Goal: Task Accomplishment & Management: Complete application form

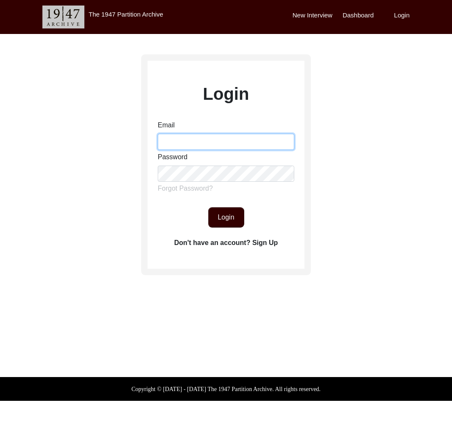
click at [187, 142] on input "Email" at bounding box center [226, 142] width 137 height 16
type input "[EMAIL_ADDRESS][DOMAIN_NAME]"
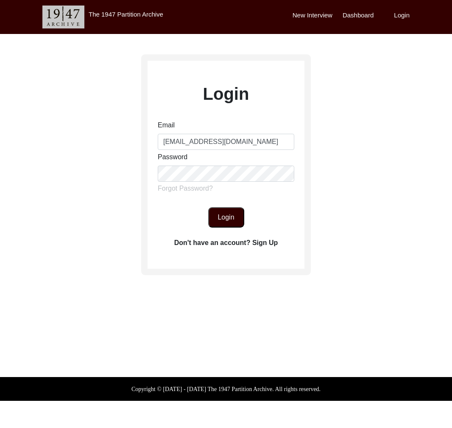
click at [232, 221] on button "Login" at bounding box center [226, 217] width 36 height 20
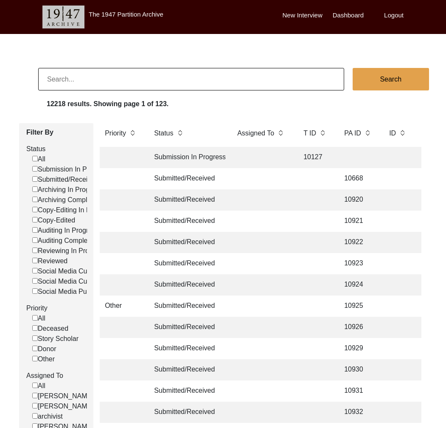
click at [275, 77] on input at bounding box center [191, 79] width 306 height 22
type input "[PERSON_NAME]"
checkbox input "false"
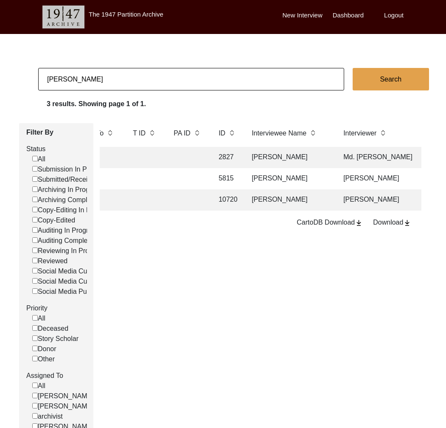
scroll to position [0, 169]
click at [136, 73] on input "[PERSON_NAME]" at bounding box center [191, 79] width 306 height 22
type input "[PERSON_NAME][DEMOGRAPHIC_DATA]"
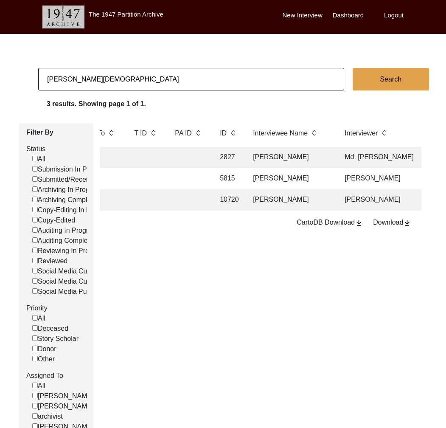
checkbox input "false"
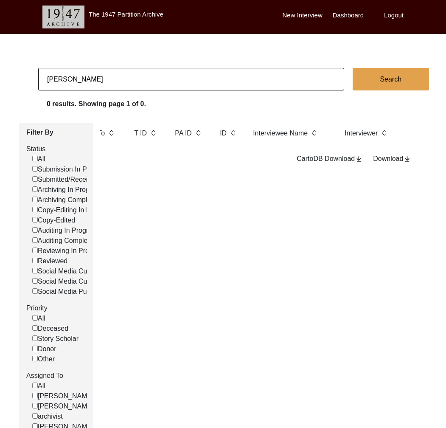
type input "[PERSON_NAME]"
checkbox input "false"
click at [167, 89] on input "[PERSON_NAME]" at bounding box center [191, 79] width 306 height 22
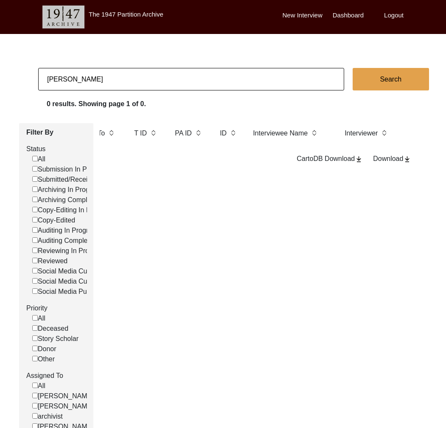
click at [167, 89] on input "[PERSON_NAME]" at bounding box center [191, 79] width 306 height 22
paste input "[PERSON_NAME]"
type input "[PERSON_NAME]"
checkbox input "false"
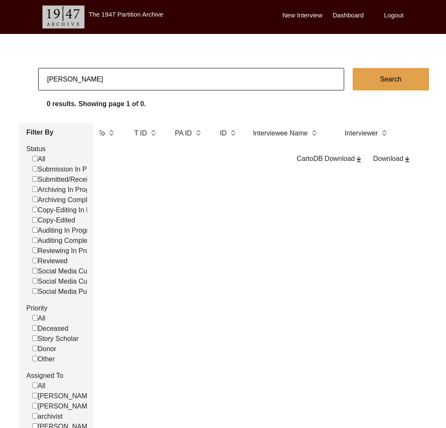
checkbox input "false"
click at [132, 87] on input "[PERSON_NAME]" at bounding box center [191, 79] width 306 height 22
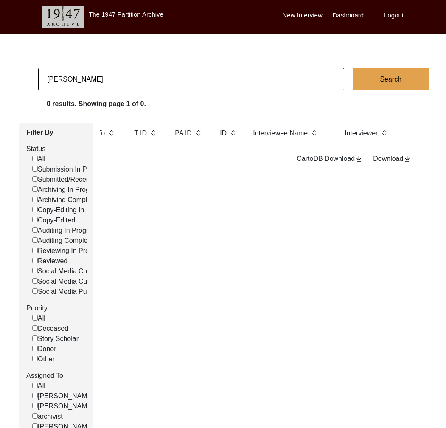
paste input "[PERSON_NAME]"
type input "[PERSON_NAME]"
checkbox input "false"
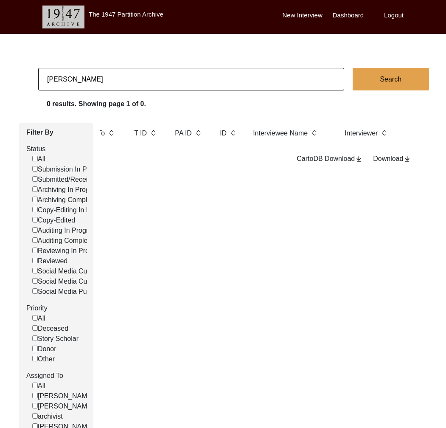
click at [98, 88] on input "[PERSON_NAME]" at bounding box center [191, 79] width 306 height 22
click at [98, 87] on input "[PERSON_NAME]" at bounding box center [191, 79] width 306 height 22
paste input "[PERSON_NAME]"
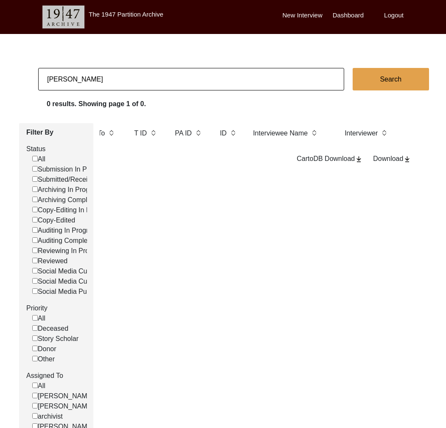
type input "[PERSON_NAME]"
checkbox input "false"
click at [133, 73] on input "[PERSON_NAME]" at bounding box center [191, 79] width 306 height 22
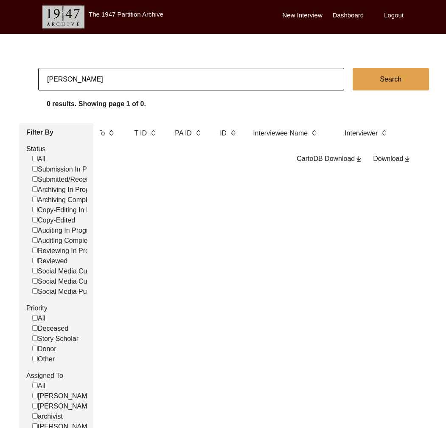
click at [132, 74] on input "[PERSON_NAME]" at bounding box center [191, 79] width 306 height 22
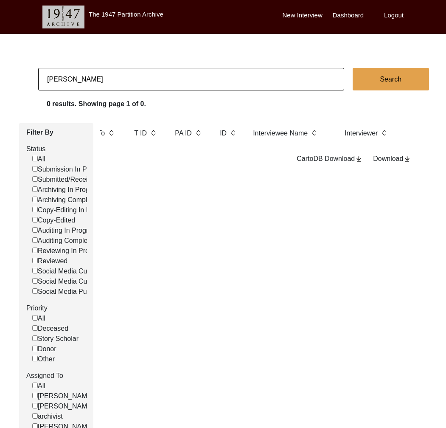
type input "[PERSON_NAME]"
checkbox input "false"
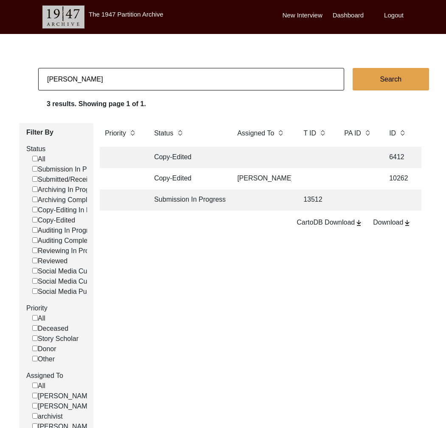
scroll to position [0, 0]
click at [180, 82] on input "[PERSON_NAME]" at bounding box center [191, 79] width 306 height 22
type input "[PERSON_NAME]"
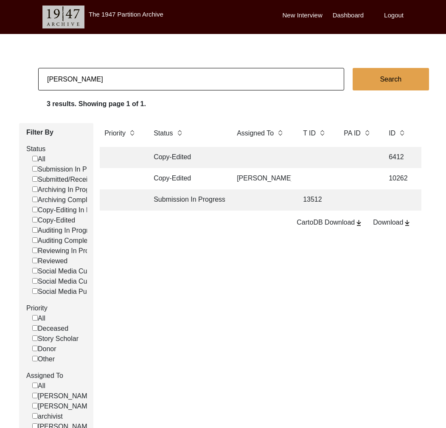
checkbox input "false"
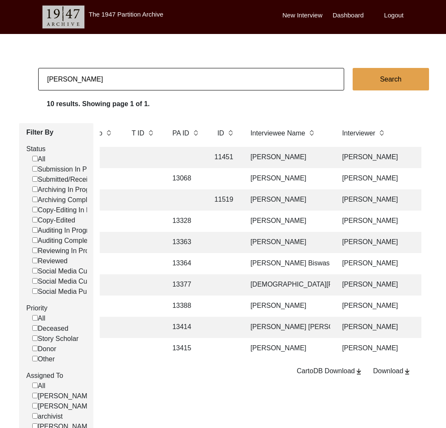
scroll to position [0, 274]
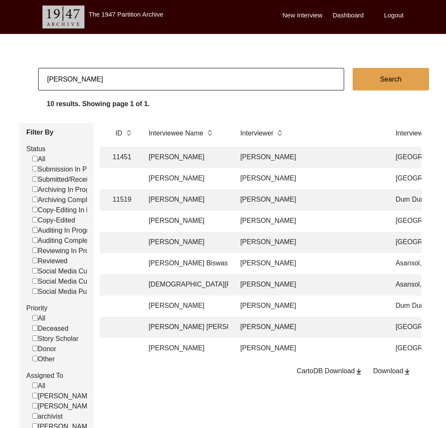
click at [166, 76] on input "[PERSON_NAME]" at bounding box center [191, 79] width 306 height 22
paste input "13310"
type input "13310"
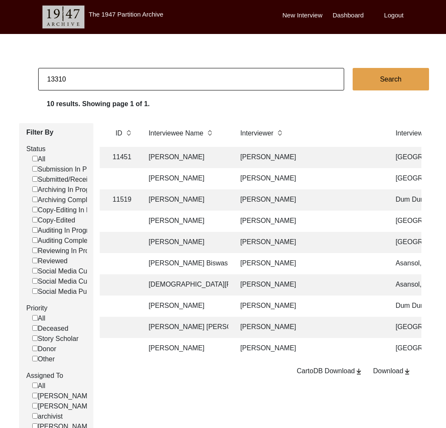
checkbox input "false"
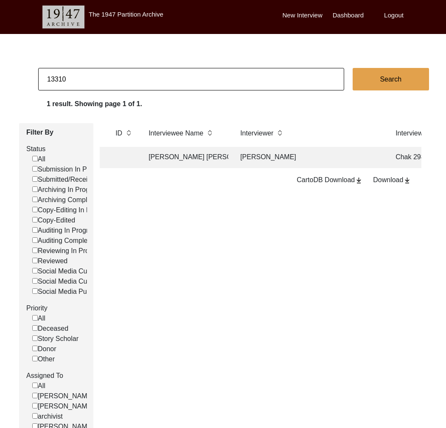
click at [213, 159] on td "[PERSON_NAME] [PERSON_NAME]" at bounding box center [185, 157] width 85 height 21
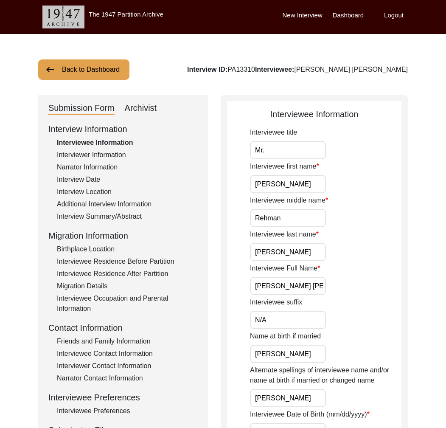
click at [149, 106] on div "Archivist" at bounding box center [141, 108] width 32 height 14
select select "442"
select select "Archiving In Progress"
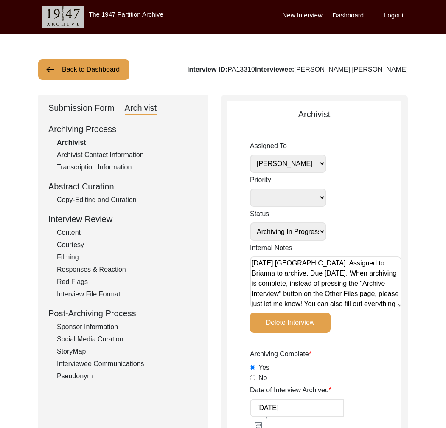
click at [83, 106] on div "Submission Form" at bounding box center [81, 108] width 66 height 14
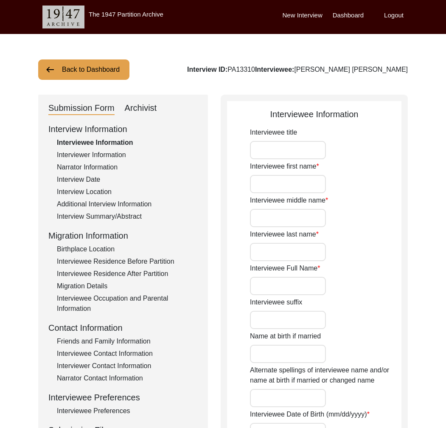
type input "Mr."
type input "[PERSON_NAME]"
type input "Rehman"
type input "[PERSON_NAME]"
type input "[PERSON_NAME] [PERSON_NAME]"
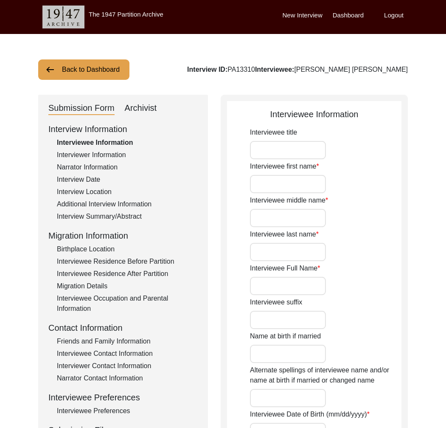
type input "N/A"
type input "[PERSON_NAME]"
type input "1940"
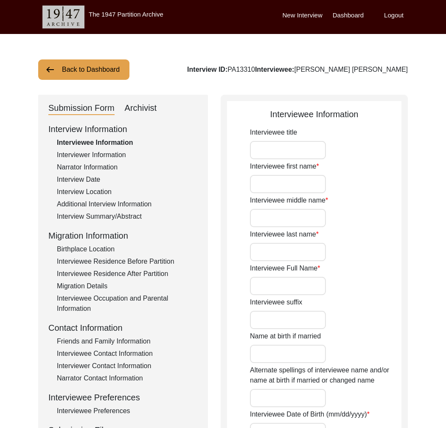
type input "85"
type input "[DEMOGRAPHIC_DATA]"
type input "N/A"
type textarea "N/A"
type input "Punjabi"
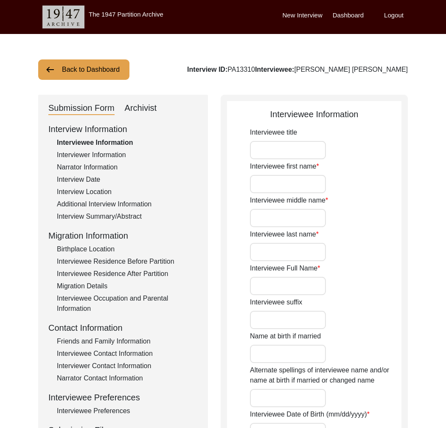
type input "Malwai"
type input "[DEMOGRAPHIC_DATA]"
type input "Jut [PERSON_NAME]"
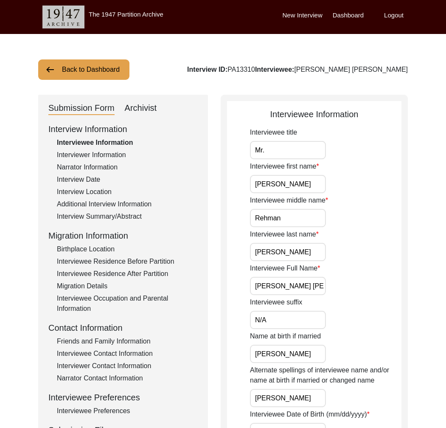
click at [98, 153] on div "Interviewer Information" at bounding box center [127, 155] width 141 height 10
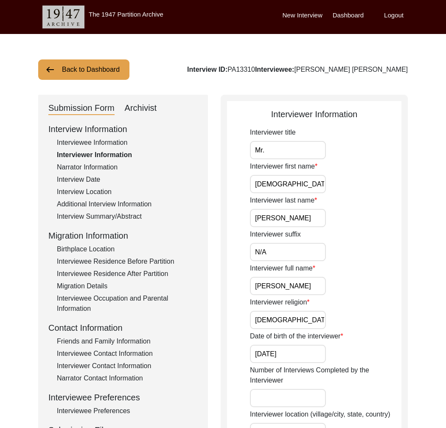
click at [107, 162] on div "Narrator Information" at bounding box center [127, 167] width 141 height 10
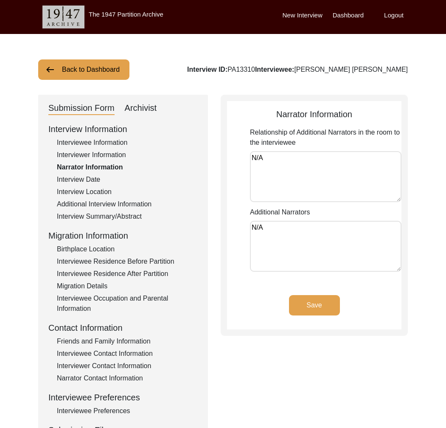
click at [93, 191] on div "Interview Location" at bounding box center [127, 192] width 141 height 10
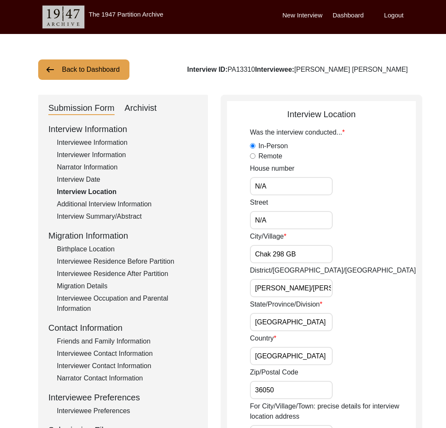
click at [103, 187] on div "Interview Location" at bounding box center [127, 192] width 141 height 10
click at [115, 207] on div "Additional Interview Information" at bounding box center [127, 204] width 141 height 10
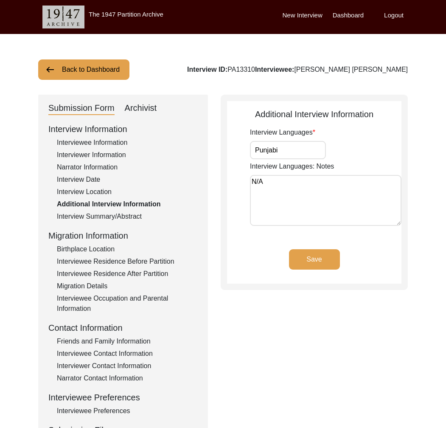
click at [127, 217] on div "Interview Summary/Abstract" at bounding box center [127, 216] width 141 height 10
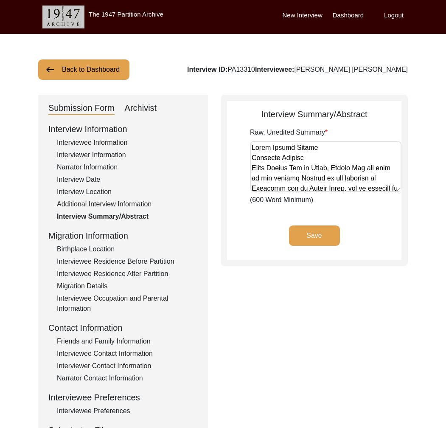
click at [123, 248] on div "Birthplace Location" at bounding box center [127, 249] width 141 height 10
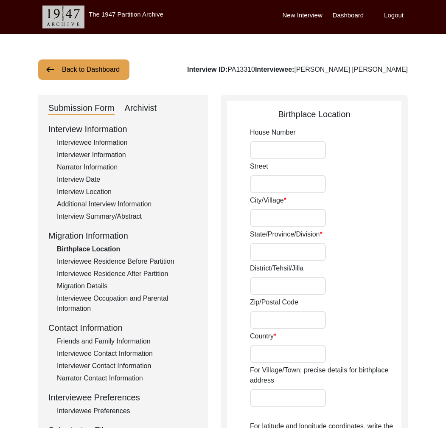
type input "N/A"
type input "Mangarh"
type input "[GEOGRAPHIC_DATA]"
type input "Ludhiana/Samrala"
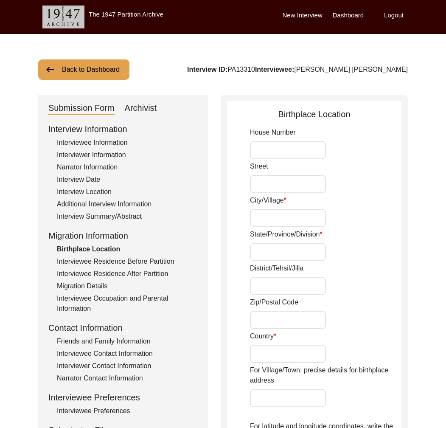
type input "141201"
type input "[GEOGRAPHIC_DATA]"
type input "Mangarh/Sahnewal"
type input "[GEOGRAPHIC_DATA], [GEOGRAPHIC_DATA], [GEOGRAPHIC_DATA], [GEOGRAPHIC_DATA]"
type input "30.8680"
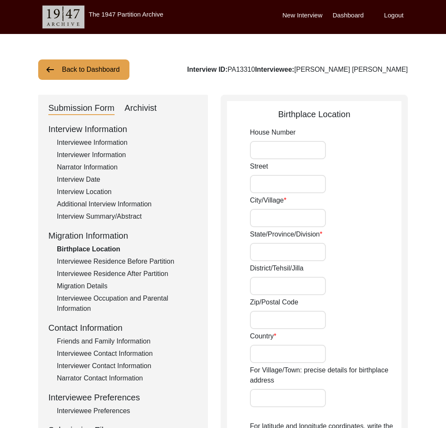
type input "76.0211"
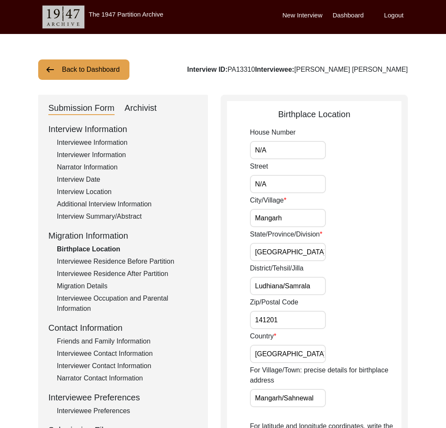
drag, startPoint x: 138, startPoint y: 266, endPoint x: 143, endPoint y: 271, distance: 7.6
click at [138, 266] on div "Interviewee Residence Before Partition" at bounding box center [127, 261] width 141 height 10
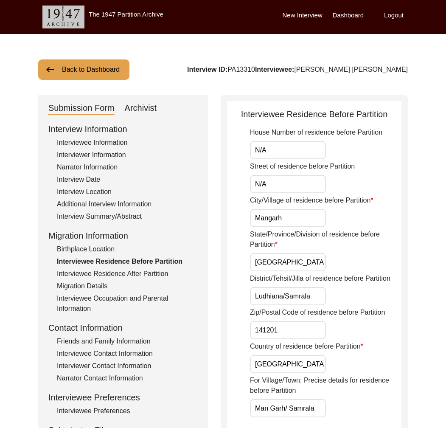
drag, startPoint x: 148, startPoint y: 275, endPoint x: 144, endPoint y: 278, distance: 4.8
click at [148, 275] on div "Interviewee Residence After Partition" at bounding box center [127, 274] width 141 height 10
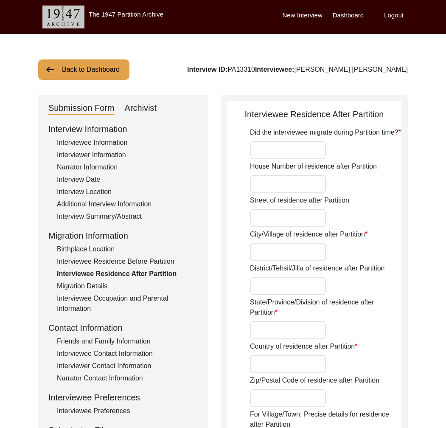
type input "Yes"
type input "N/A"
type input "Chak 298 GB"
type input "[PERSON_NAME]/[PERSON_NAME]"
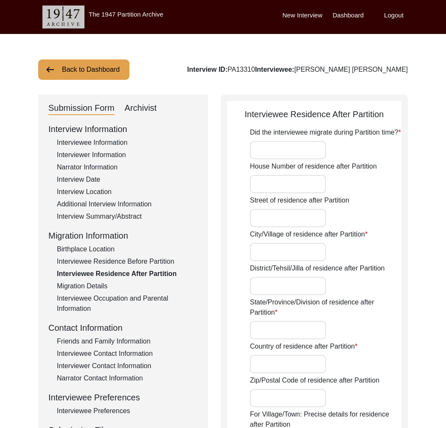
type input "[GEOGRAPHIC_DATA]"
type input "36050"
type input "Chak 298GB/ [GEOGRAPHIC_DATA]"
type input "Chak 298 [GEOGRAPHIC_DATA], [GEOGRAPHIC_DATA], [GEOGRAPHIC_DATA]"
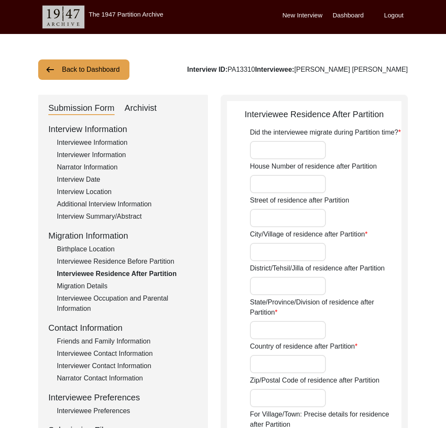
type input "30.9160"
type input "72.4273"
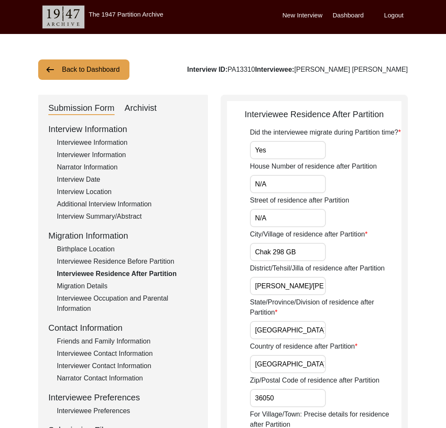
drag, startPoint x: 92, startPoint y: 285, endPoint x: 123, endPoint y: 294, distance: 31.8
click at [92, 285] on div "Migration Details" at bounding box center [127, 286] width 141 height 10
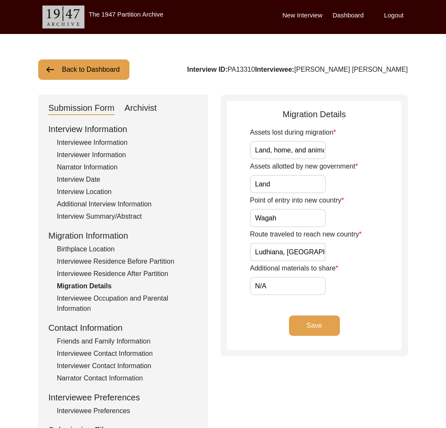
click at [124, 294] on div "Interviewee Occupation and Parental Information" at bounding box center [127, 303] width 141 height 20
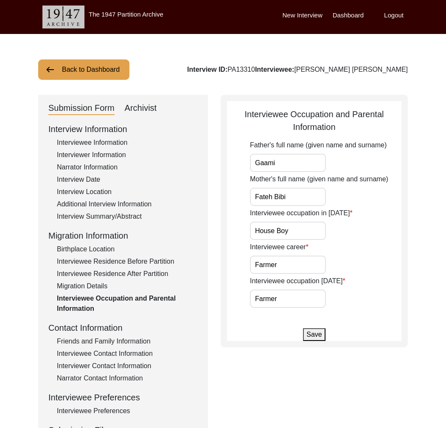
drag, startPoint x: 128, startPoint y: 349, endPoint x: 132, endPoint y: 353, distance: 4.8
click at [128, 349] on div "Interviewee Contact Information" at bounding box center [127, 353] width 141 height 10
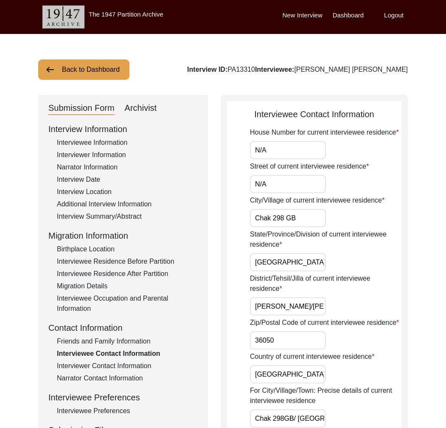
click at [133, 343] on div "Friends and Family Information" at bounding box center [127, 341] width 141 height 10
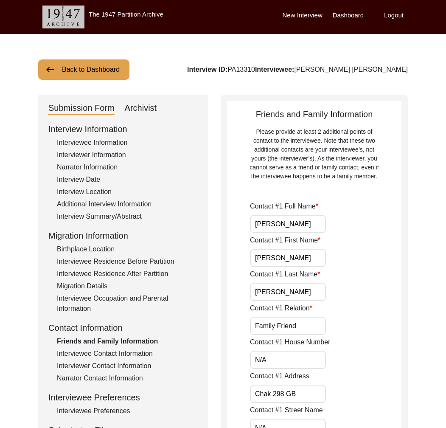
click at [139, 367] on div "Interviewer Contact Information" at bounding box center [127, 366] width 141 height 10
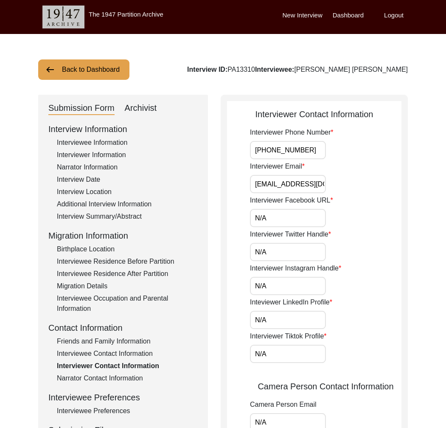
click at [135, 378] on div "Narrator Contact Information" at bounding box center [127, 378] width 141 height 10
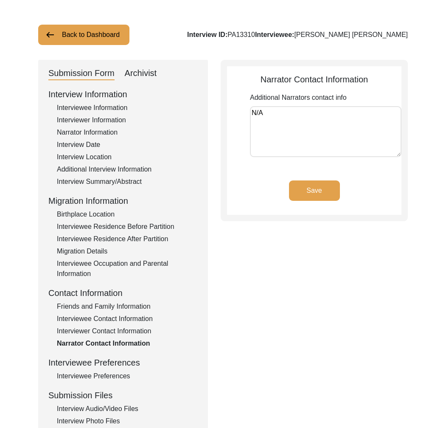
scroll to position [48, 0]
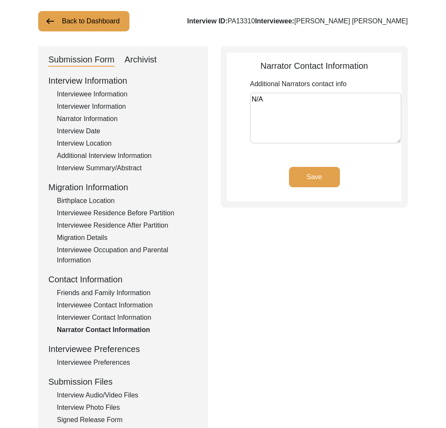
click at [122, 319] on div "Interviewer Contact Information" at bounding box center [127, 317] width 141 height 10
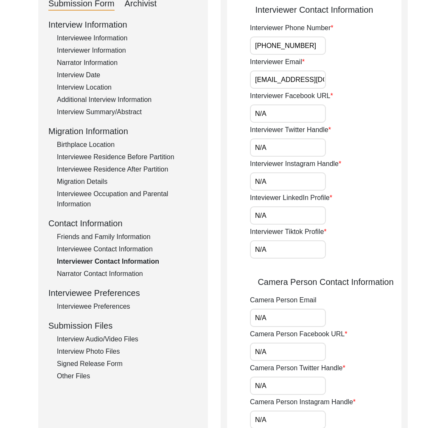
scroll to position [178, 0]
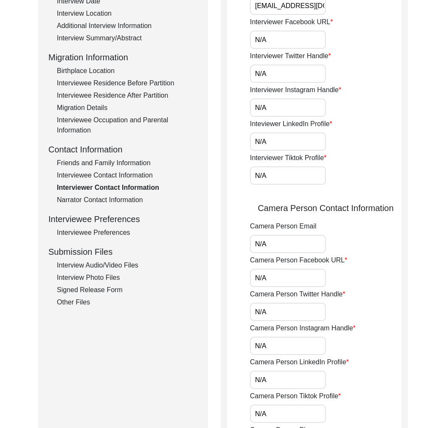
click at [115, 236] on div "Interviewee Preferences" at bounding box center [127, 232] width 141 height 10
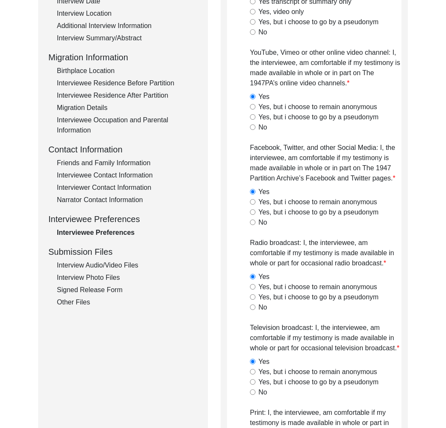
click at [123, 263] on div "Interview Audio/Video Files" at bounding box center [127, 265] width 141 height 10
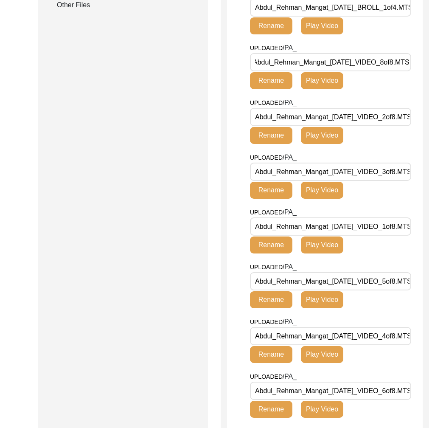
scroll to position [0, 15]
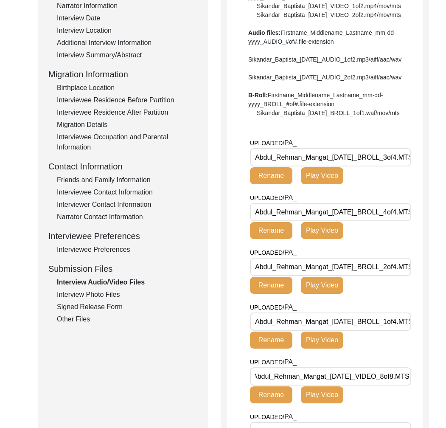
click at [82, 294] on div "Interview Photo Files" at bounding box center [127, 294] width 141 height 10
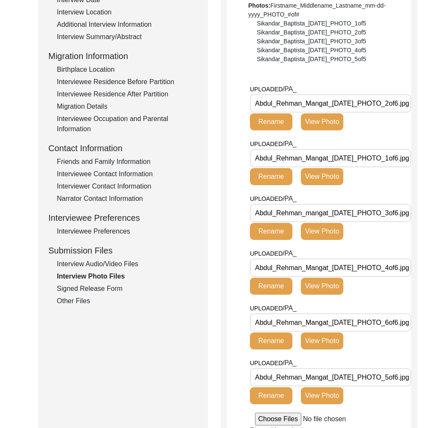
scroll to position [99, 0]
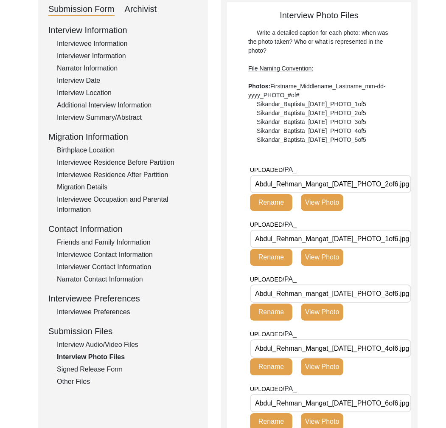
click at [326, 255] on button "View Photo" at bounding box center [322, 257] width 42 height 17
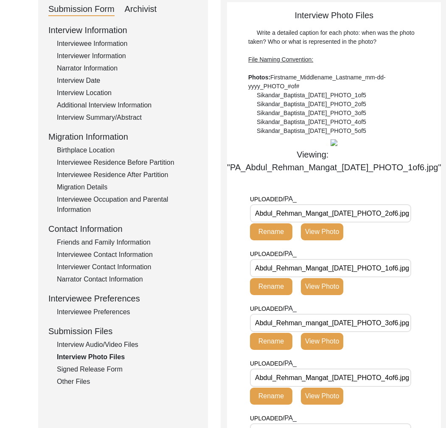
click at [112, 369] on div "Signed Release Form" at bounding box center [127, 369] width 141 height 10
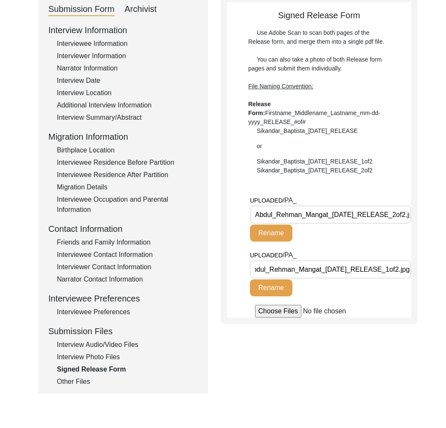
scroll to position [0, 20]
click at [81, 382] on div "Other Files" at bounding box center [127, 381] width 141 height 10
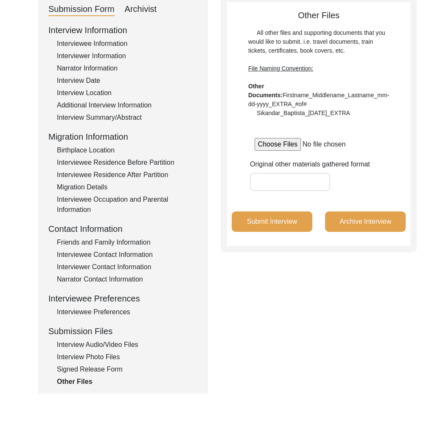
scroll to position [0, 0]
